Goal: Information Seeking & Learning: Learn about a topic

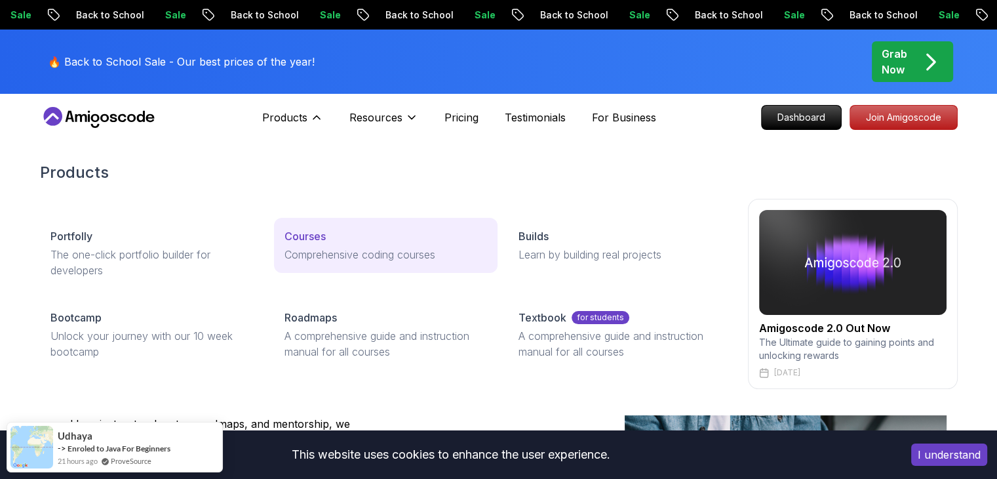
click at [314, 233] on p "Courses" at bounding box center [305, 236] width 41 height 16
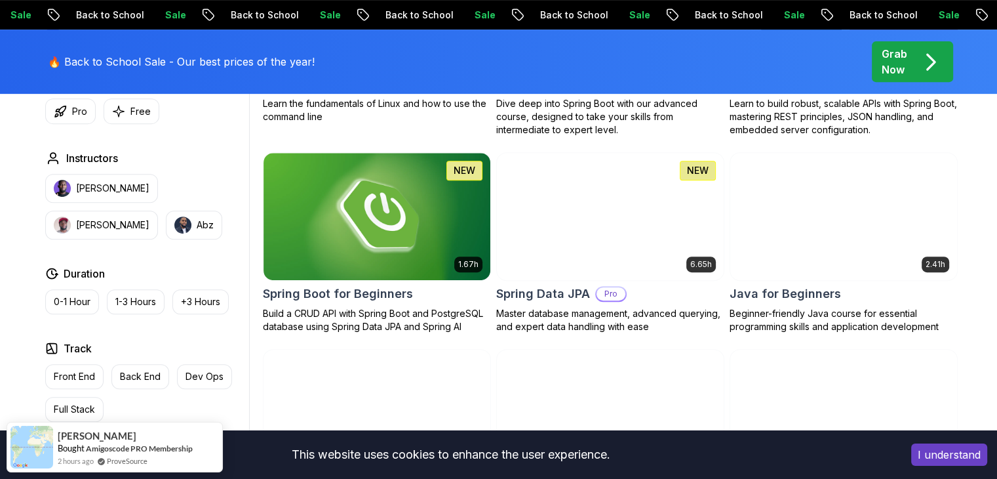
scroll to position [564, 0]
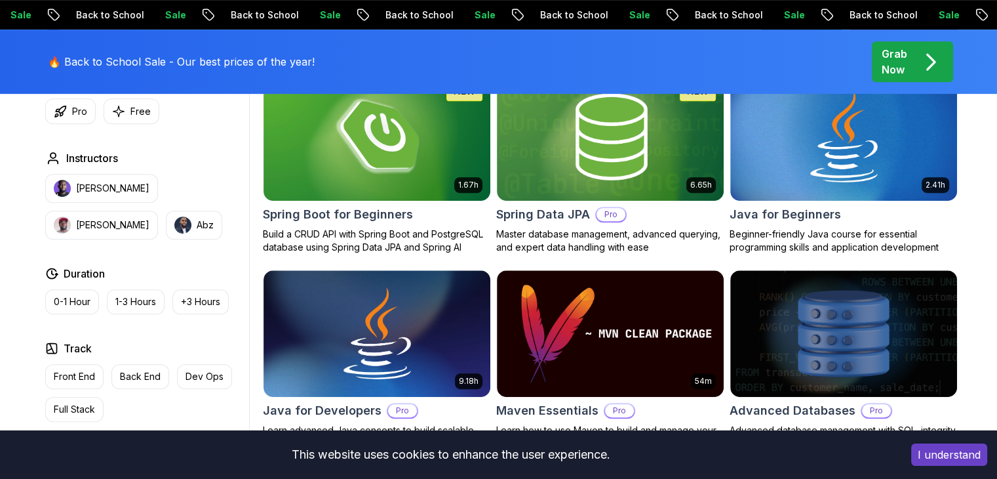
scroll to position [594, 0]
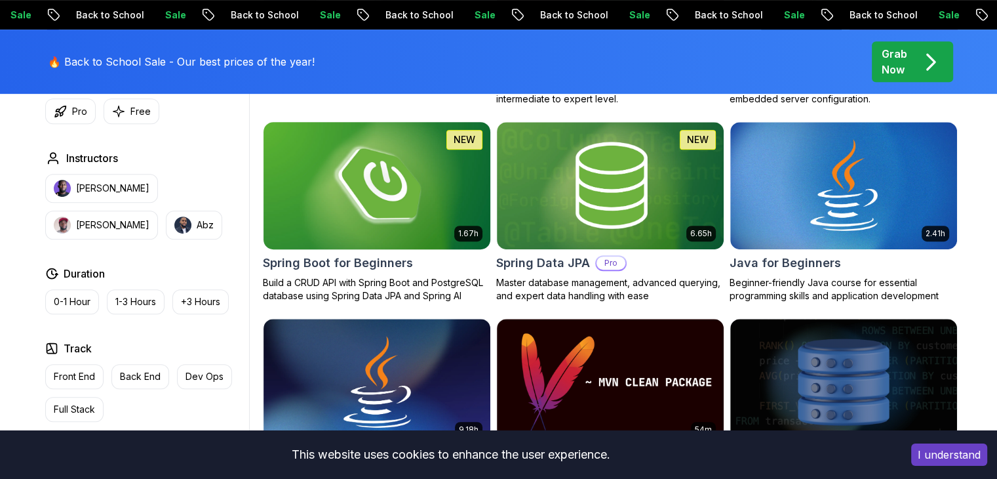
click at [357, 260] on h2 "Spring Boot for Beginners" at bounding box center [338, 263] width 150 height 18
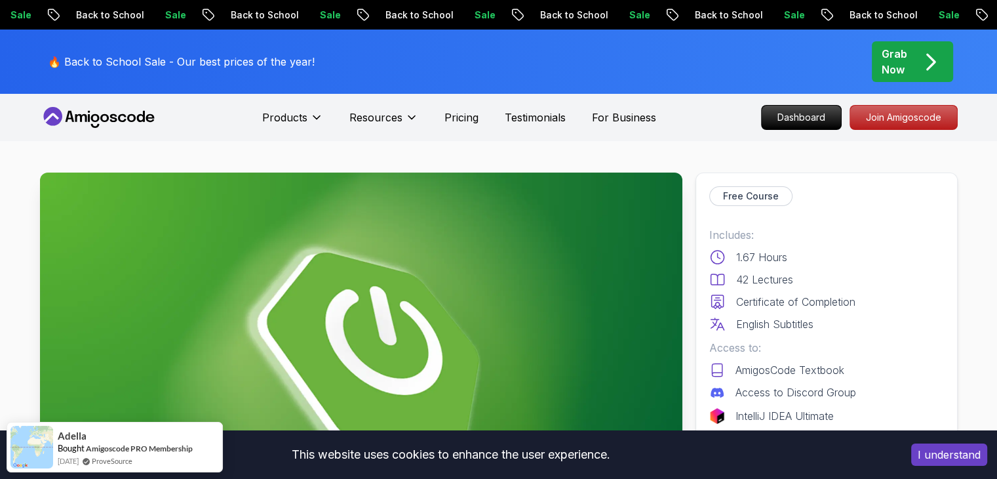
scroll to position [233, 0]
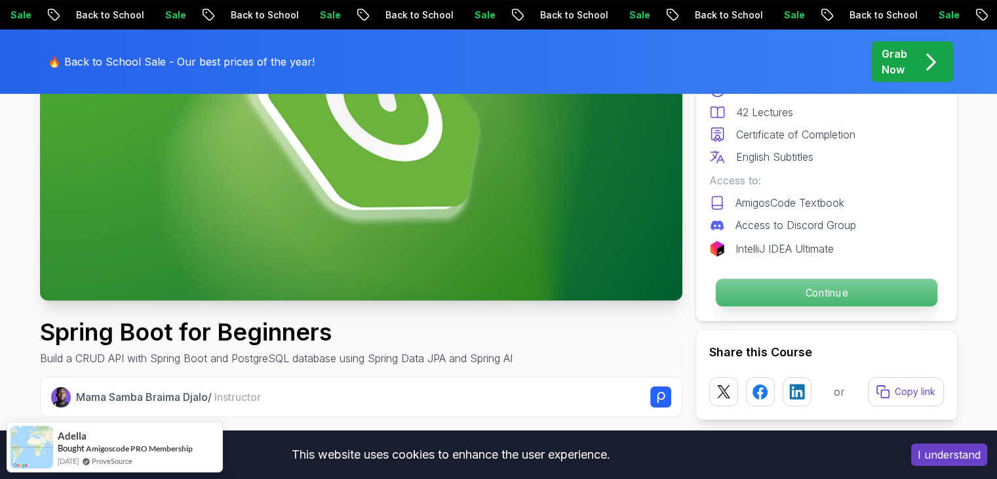
click at [835, 292] on p "Continue" at bounding box center [826, 293] width 222 height 28
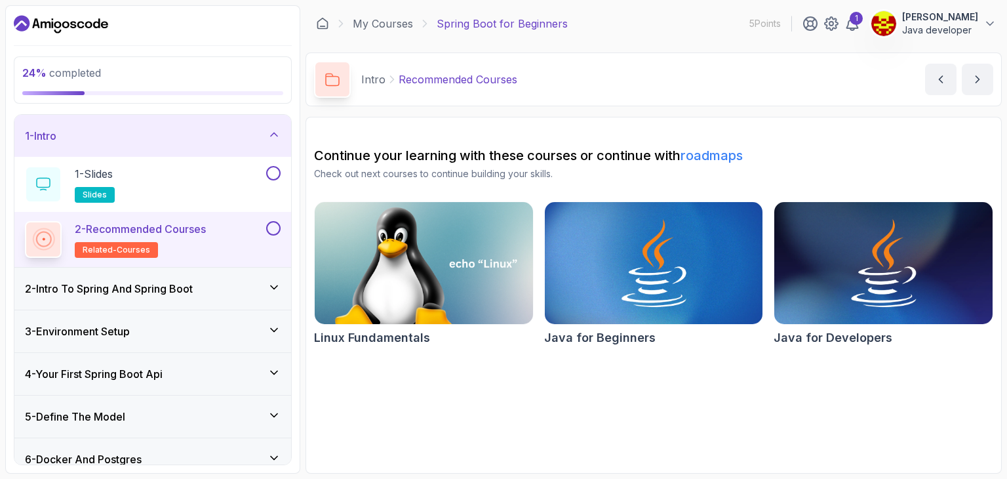
click at [262, 329] on div "3 - Environment Setup" at bounding box center [153, 331] width 256 height 16
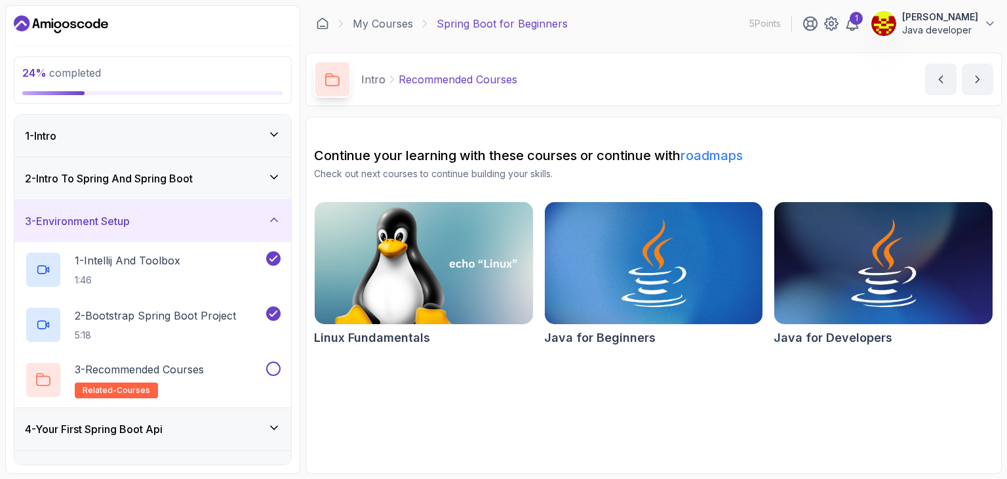
click at [267, 227] on div "3 - Environment Setup" at bounding box center [153, 221] width 256 height 16
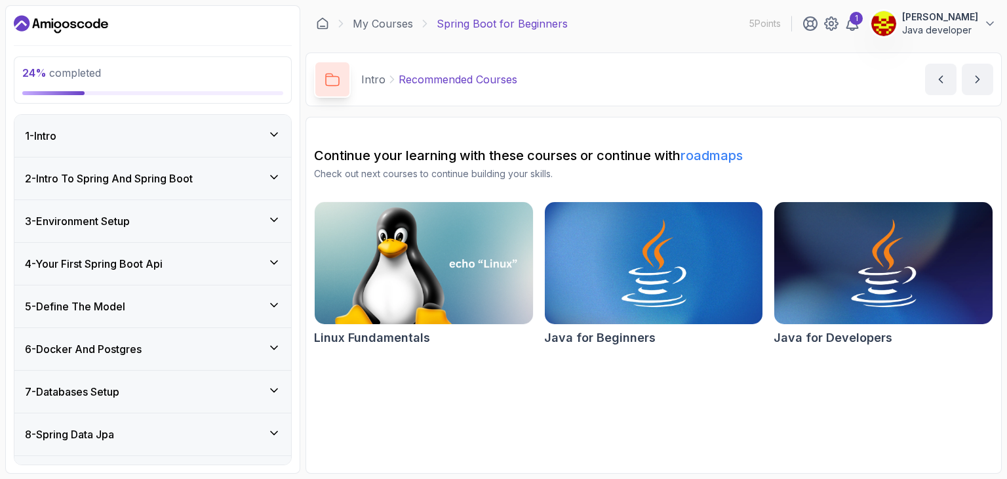
click at [277, 266] on icon at bounding box center [274, 262] width 13 height 13
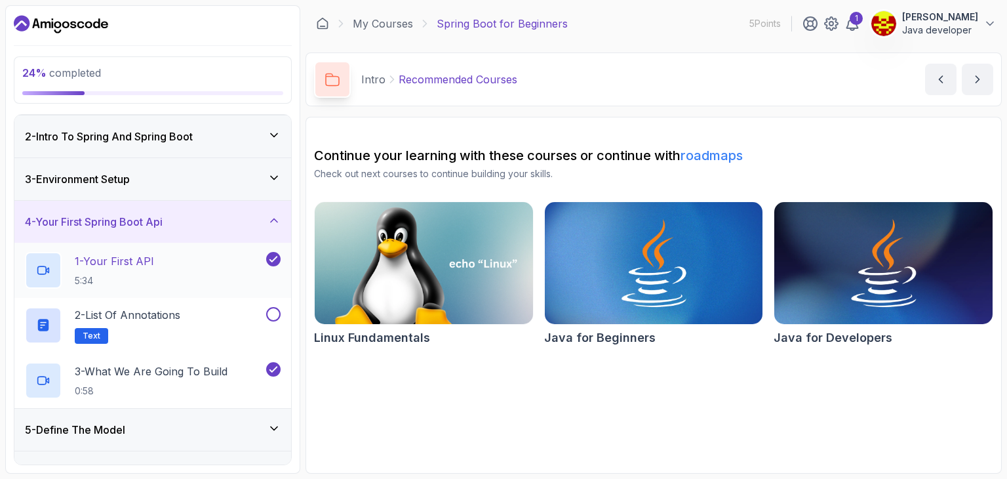
scroll to position [81, 0]
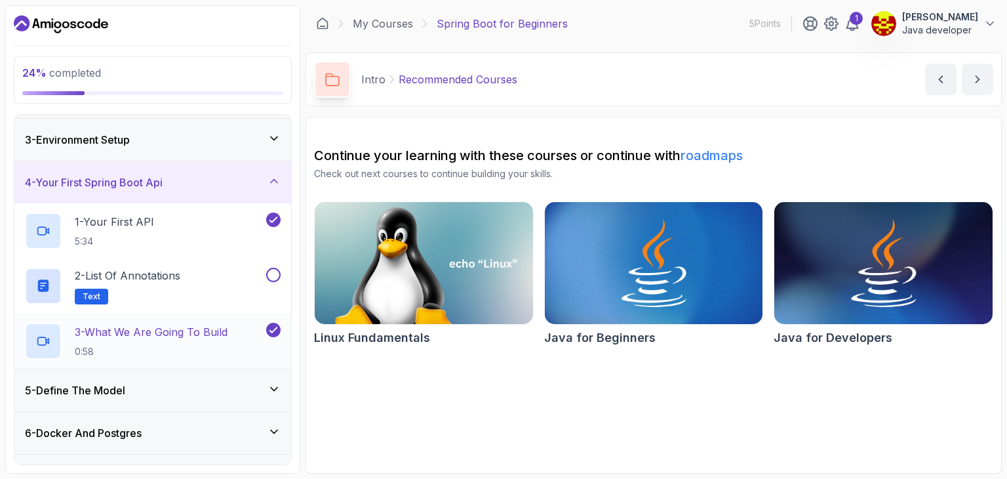
click at [195, 329] on p "3 - What We Are Going To Build" at bounding box center [151, 332] width 153 height 16
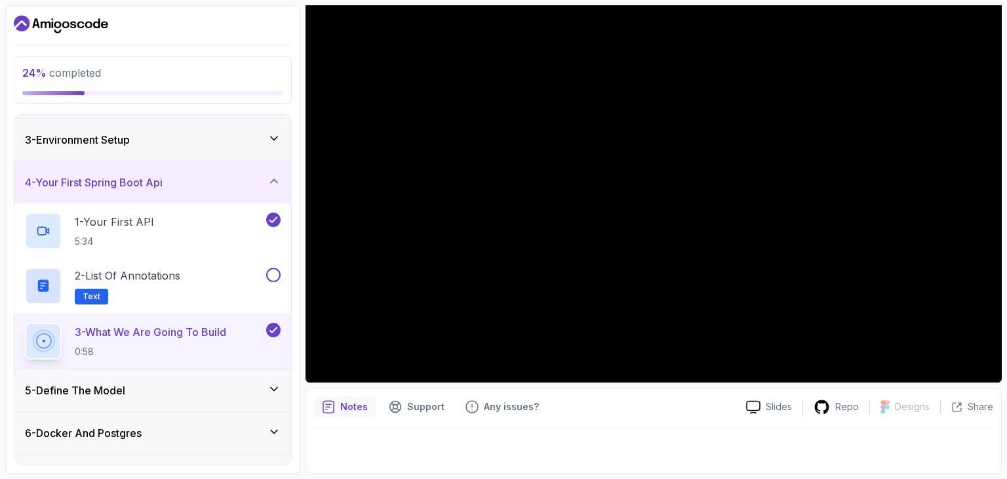
scroll to position [149, 0]
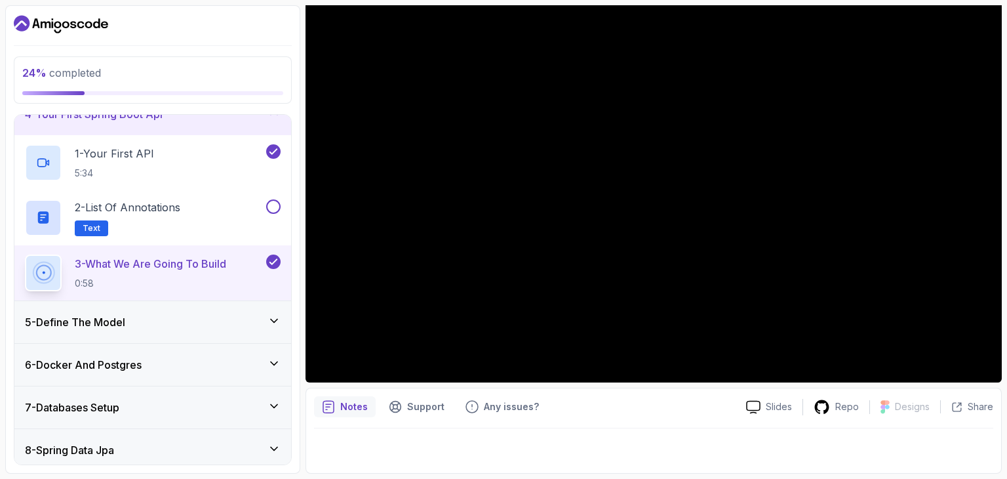
click at [233, 314] on div "5 - Define The Model" at bounding box center [153, 322] width 256 height 16
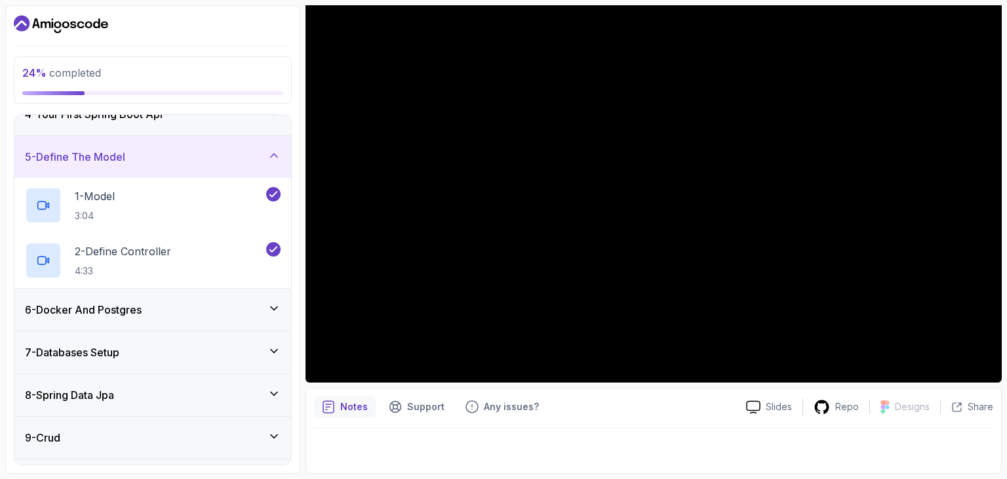
click at [183, 303] on div "6 - Docker And Postgres" at bounding box center [153, 310] width 256 height 16
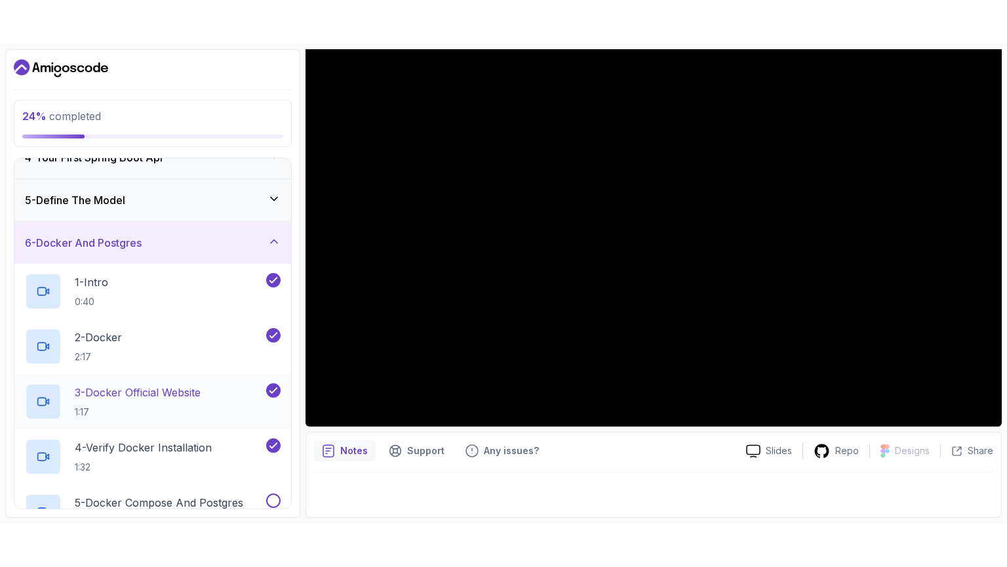
scroll to position [238, 0]
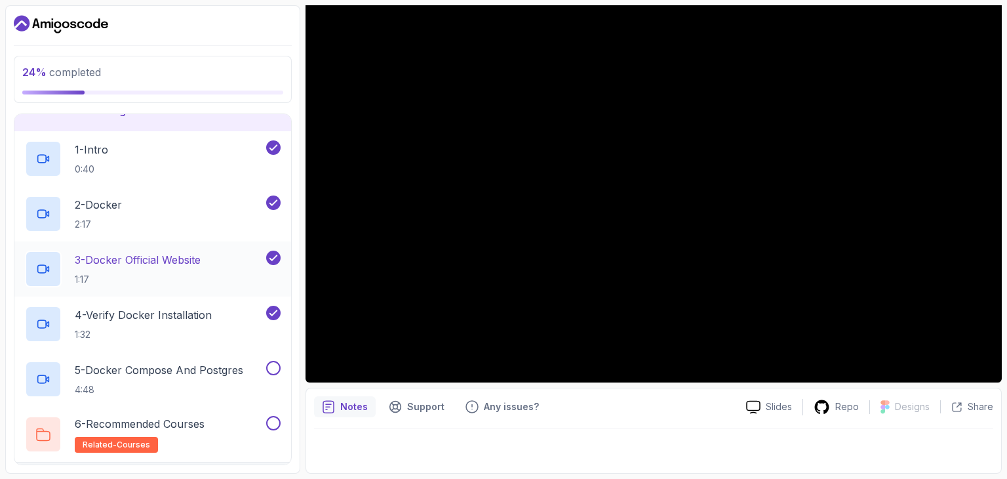
click at [146, 259] on p "3 - Docker Official Website" at bounding box center [138, 260] width 126 height 16
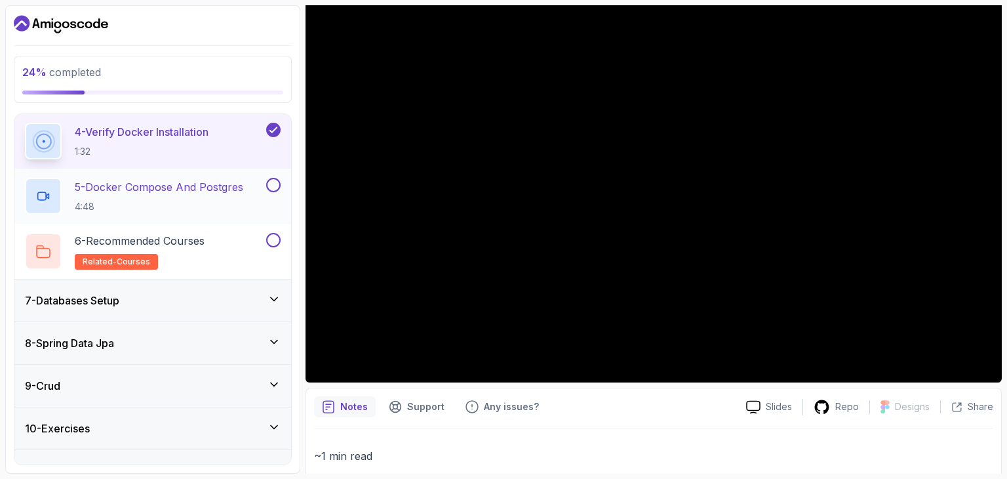
scroll to position [422, 0]
click at [278, 294] on icon at bounding box center [274, 298] width 13 height 13
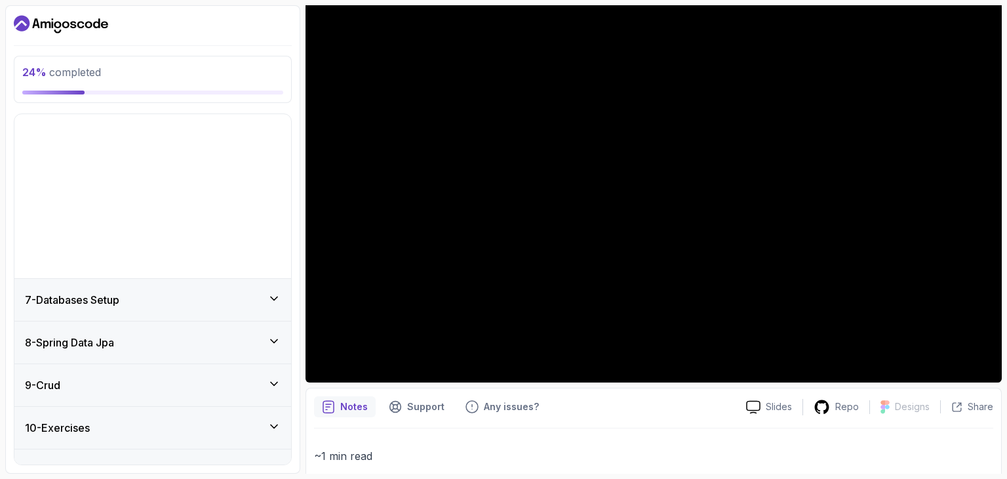
scroll to position [159, 0]
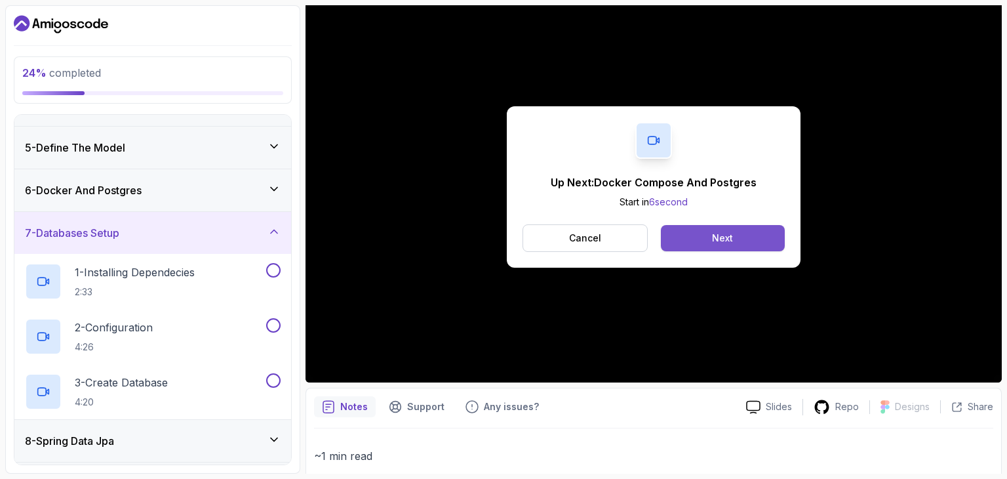
click at [703, 234] on button "Next" at bounding box center [723, 238] width 124 height 26
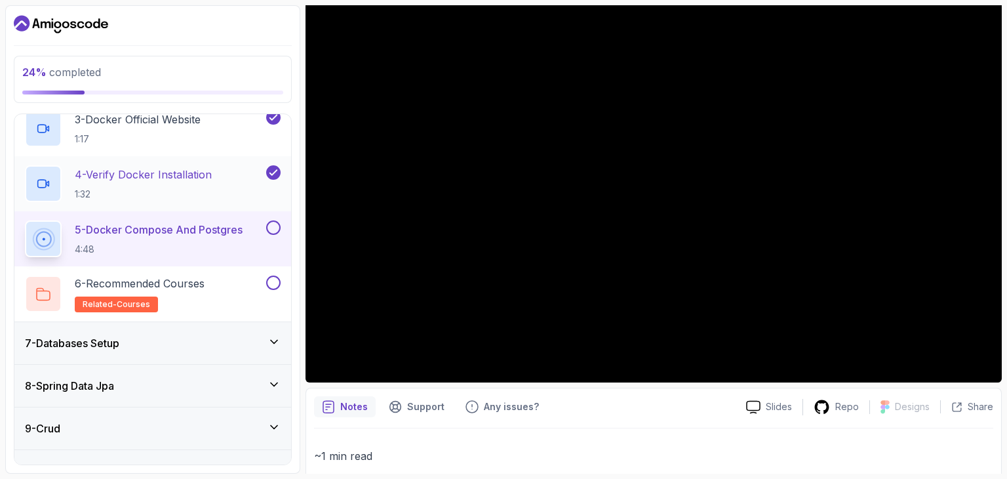
scroll to position [379, 0]
click at [277, 340] on icon at bounding box center [274, 340] width 13 height 13
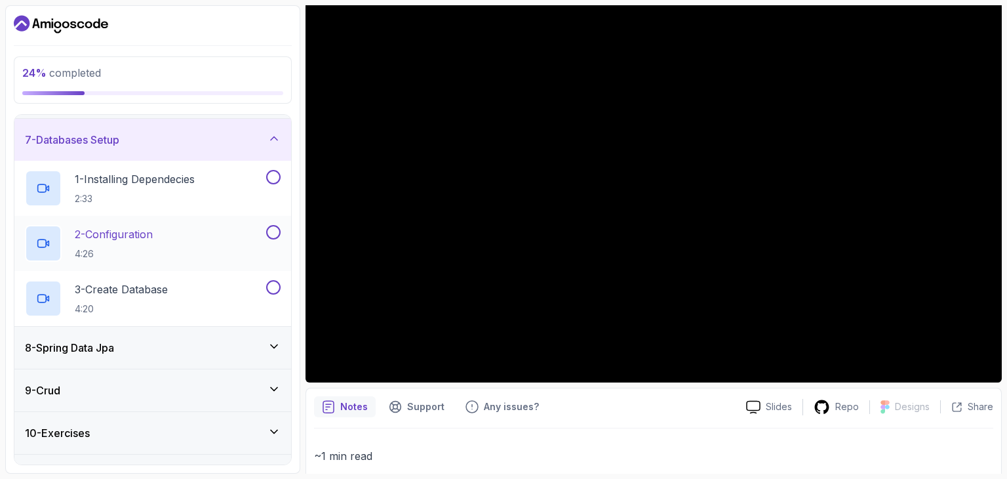
scroll to position [256, 0]
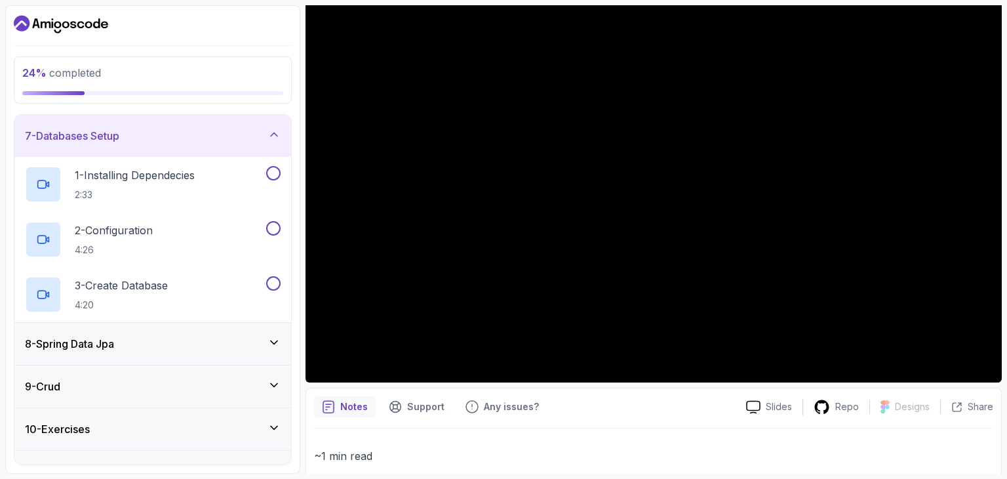
click at [277, 340] on icon at bounding box center [274, 342] width 13 height 13
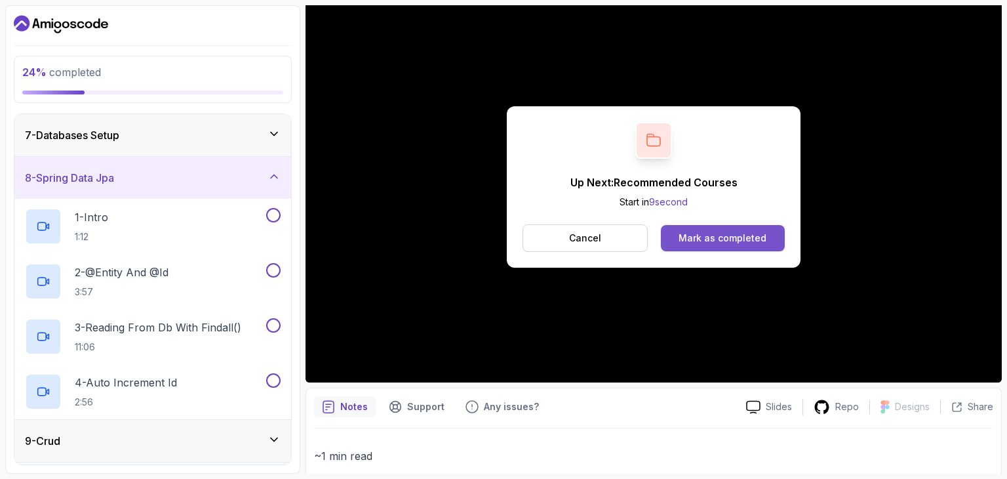
click at [727, 233] on div "Mark as completed" at bounding box center [723, 237] width 88 height 13
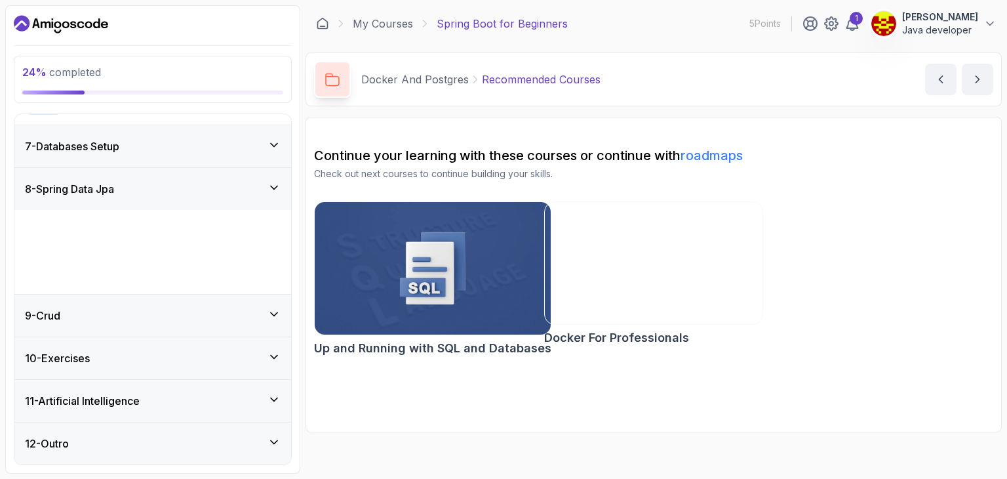
scroll to position [489, 0]
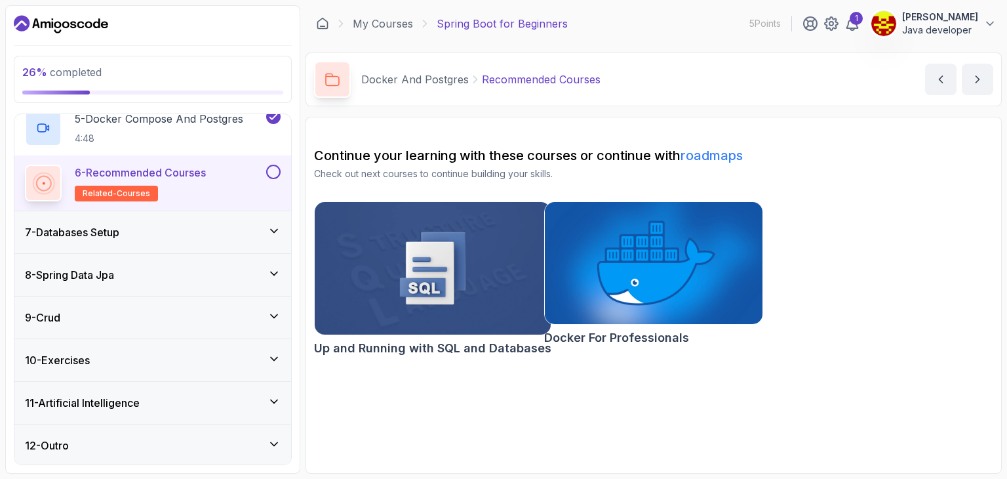
click at [693, 270] on img at bounding box center [653, 263] width 229 height 129
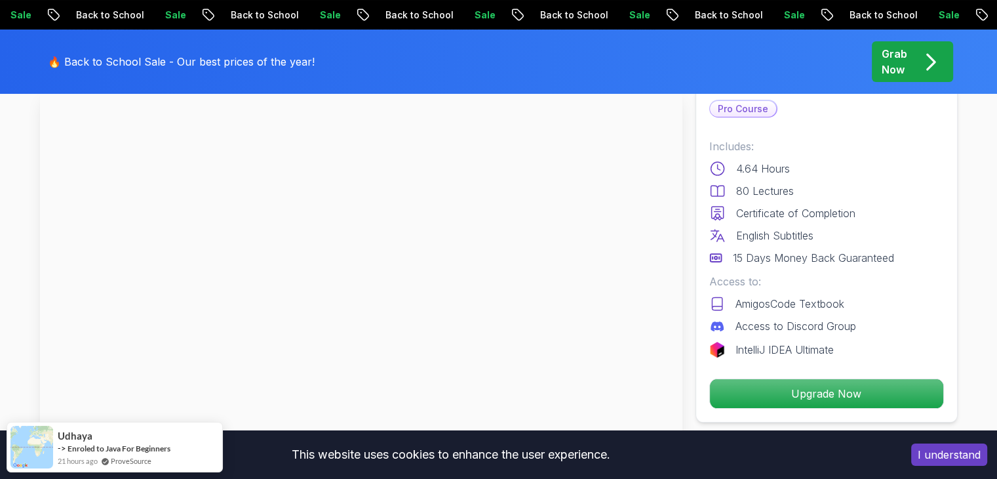
scroll to position [64, 0]
